Goal: Information Seeking & Learning: Stay updated

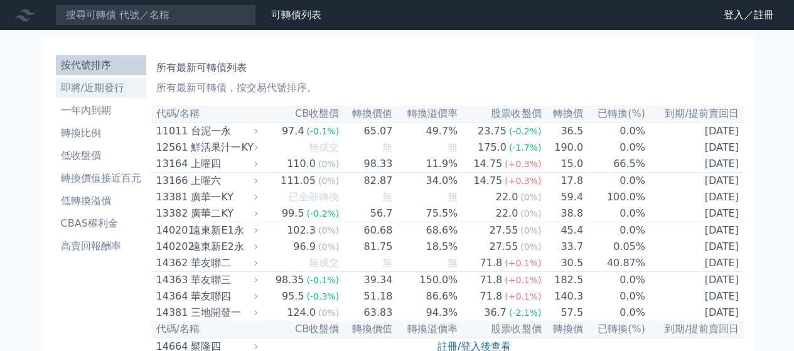
click at [91, 87] on li "即將/近期發行" at bounding box center [101, 87] width 90 height 15
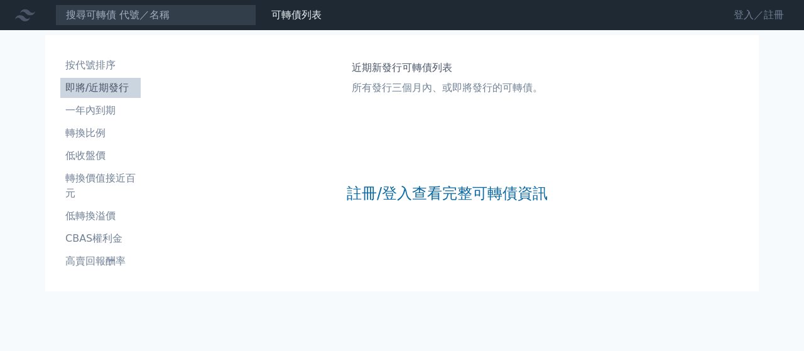
click at [755, 16] on link "登入／註冊" at bounding box center [758, 15] width 70 height 20
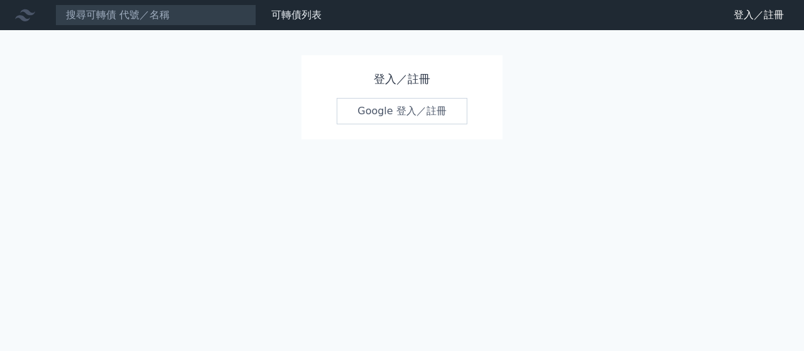
click at [405, 108] on link "Google 登入／註冊" at bounding box center [401, 111] width 131 height 26
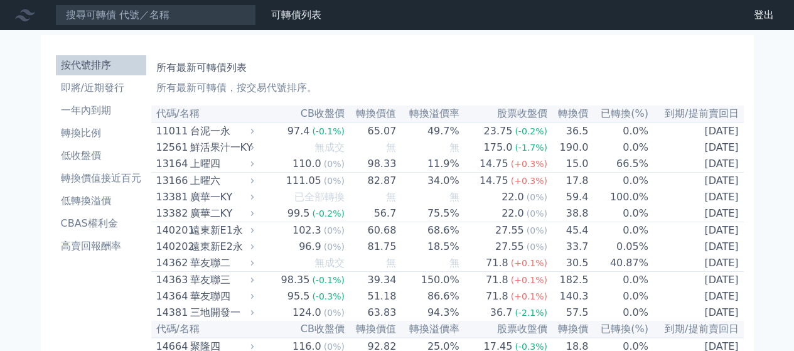
click at [85, 87] on li "即將/近期發行" at bounding box center [101, 87] width 90 height 15
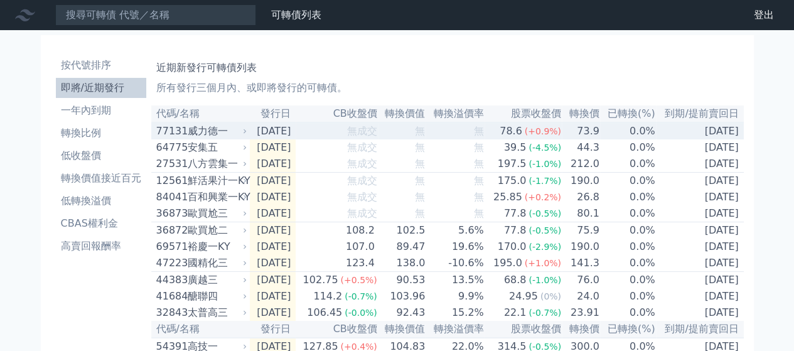
drag, startPoint x: 797, startPoint y: 45, endPoint x: 187, endPoint y: 77, distance: 611.0
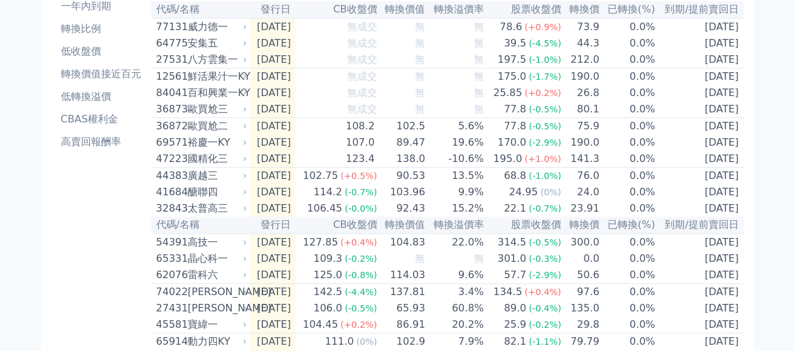
scroll to position [107, 0]
